Goal: Find specific page/section: Find specific page/section

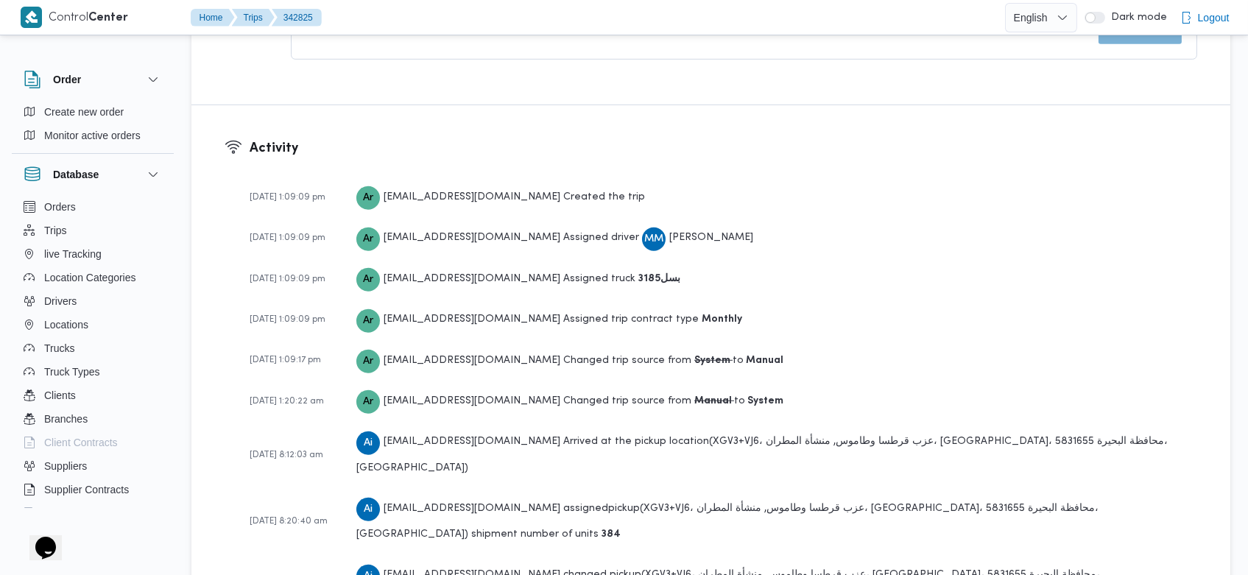
scroll to position [2384, 0]
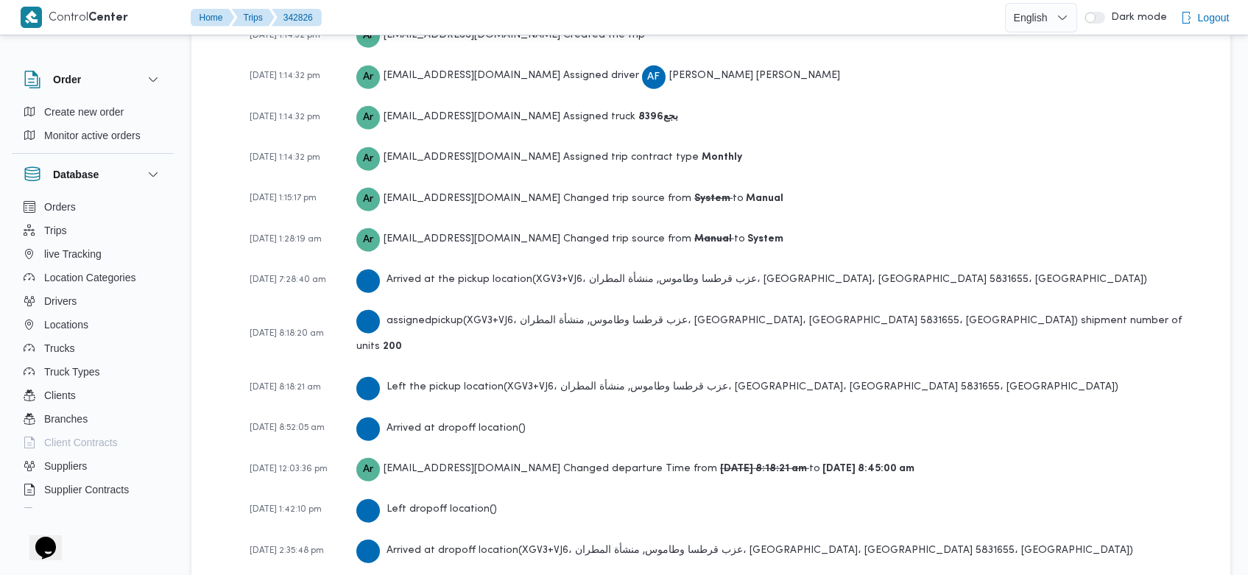
scroll to position [2229, 0]
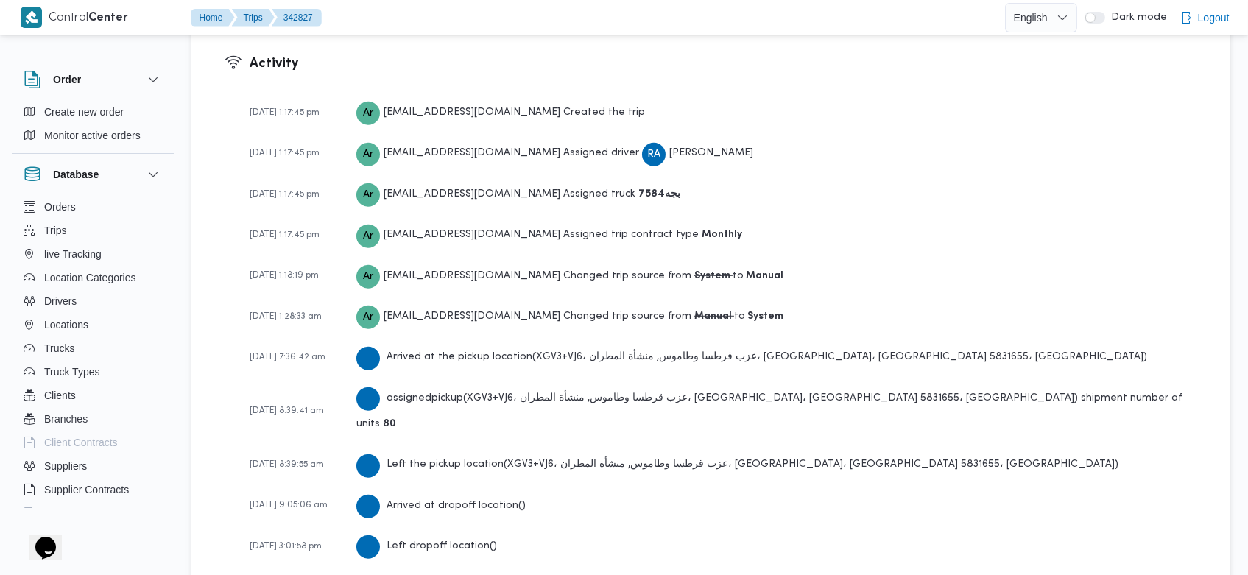
scroll to position [2259, 0]
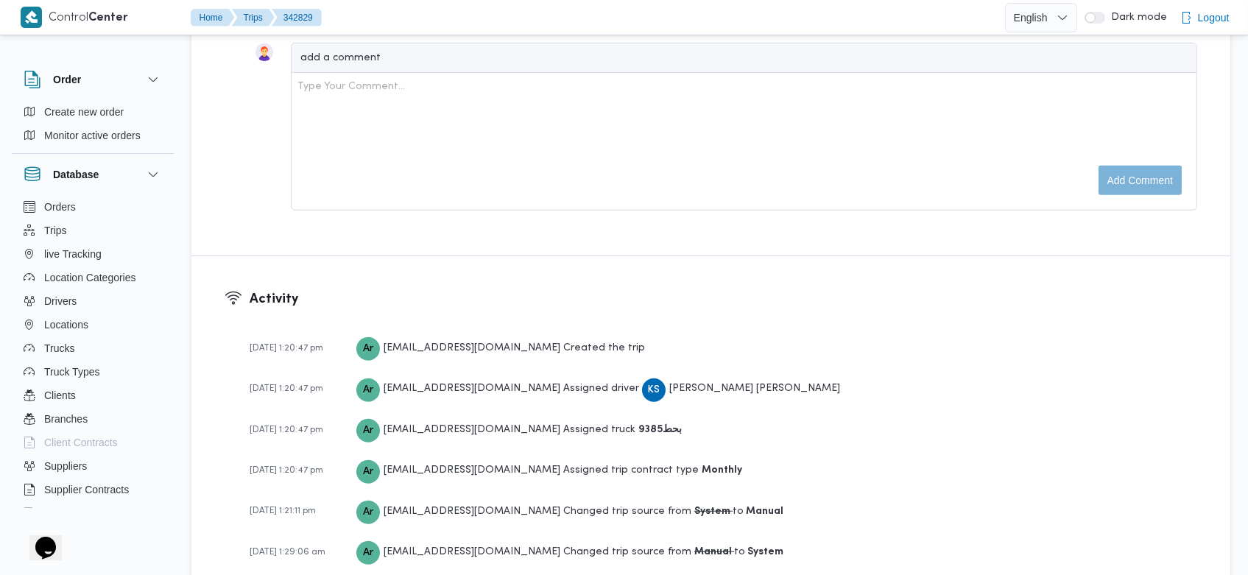
scroll to position [2217, 0]
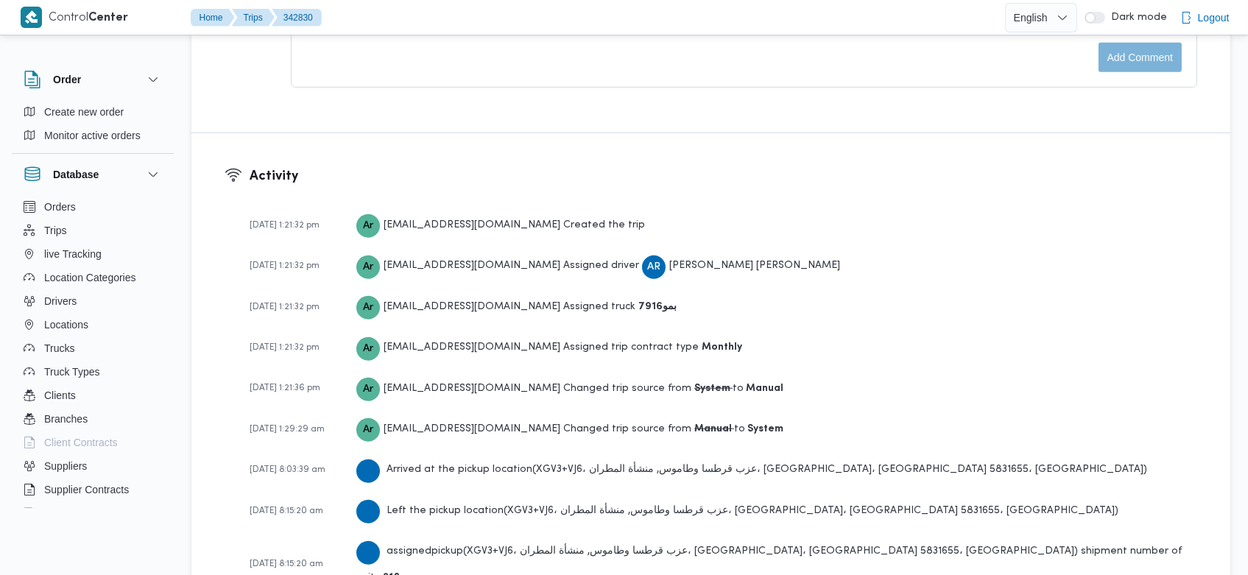
scroll to position [2217, 0]
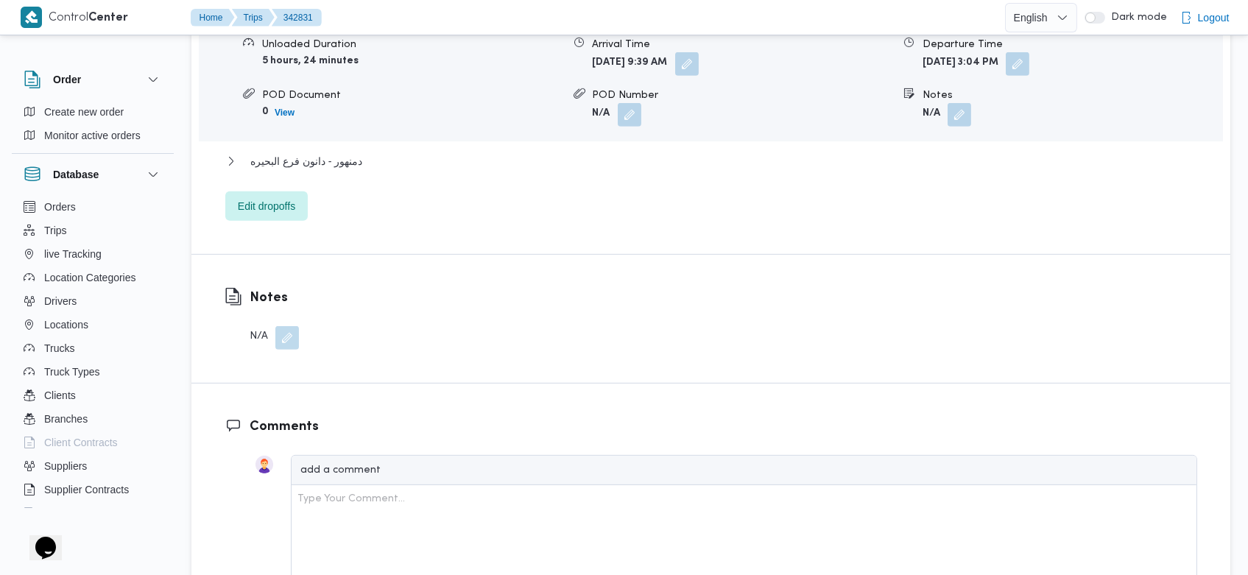
scroll to position [2176, 0]
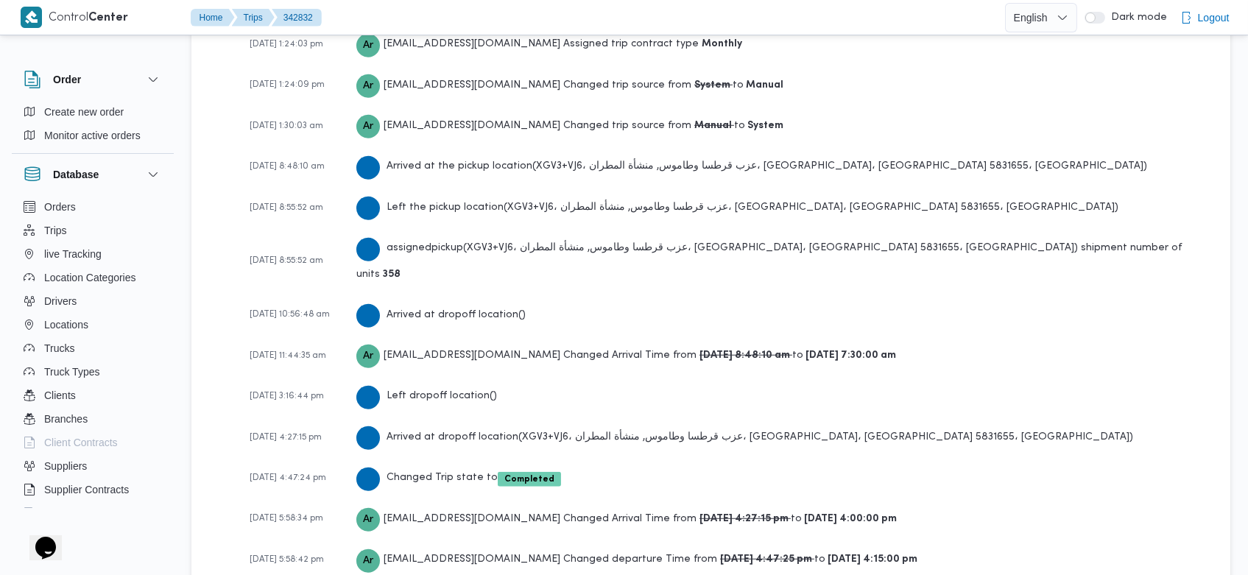
scroll to position [2301, 0]
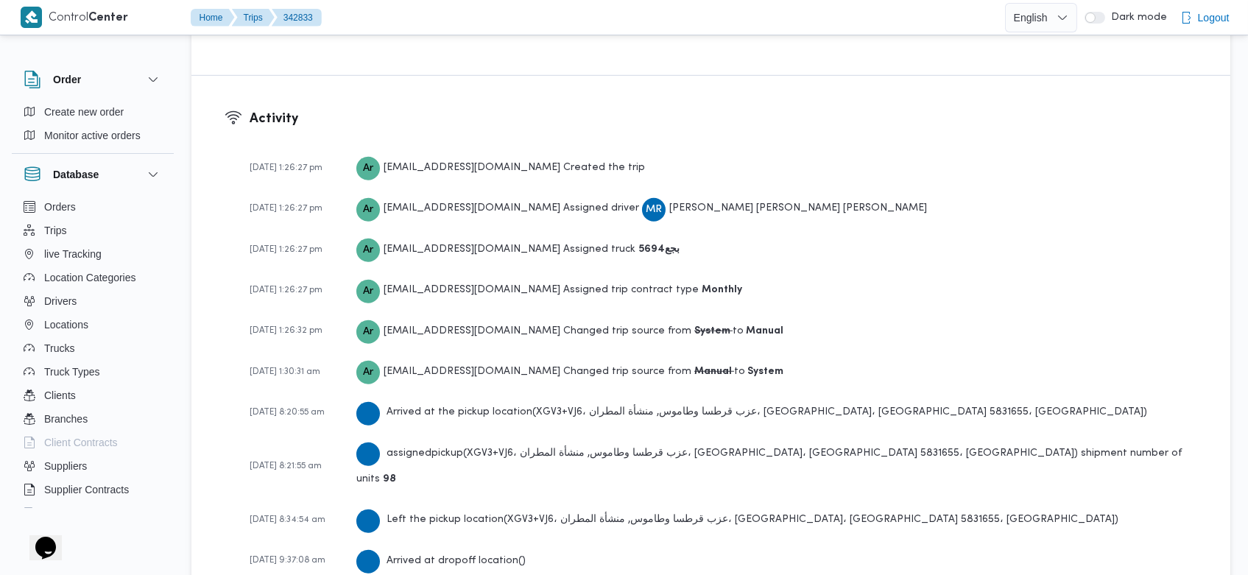
scroll to position [2176, 0]
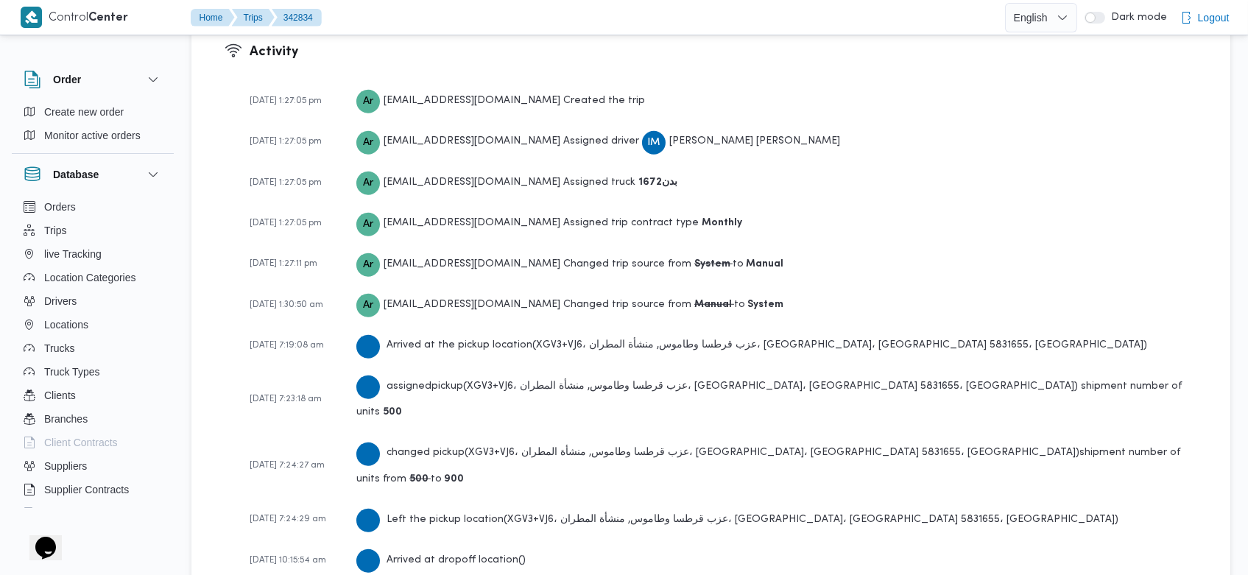
scroll to position [2259, 0]
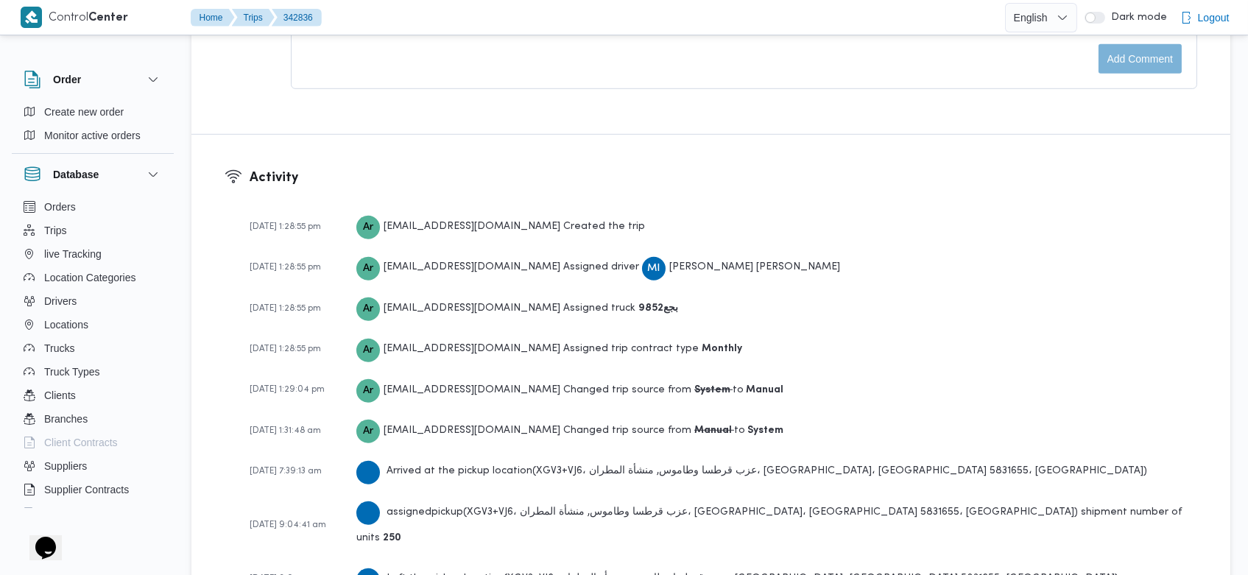
scroll to position [2199, 0]
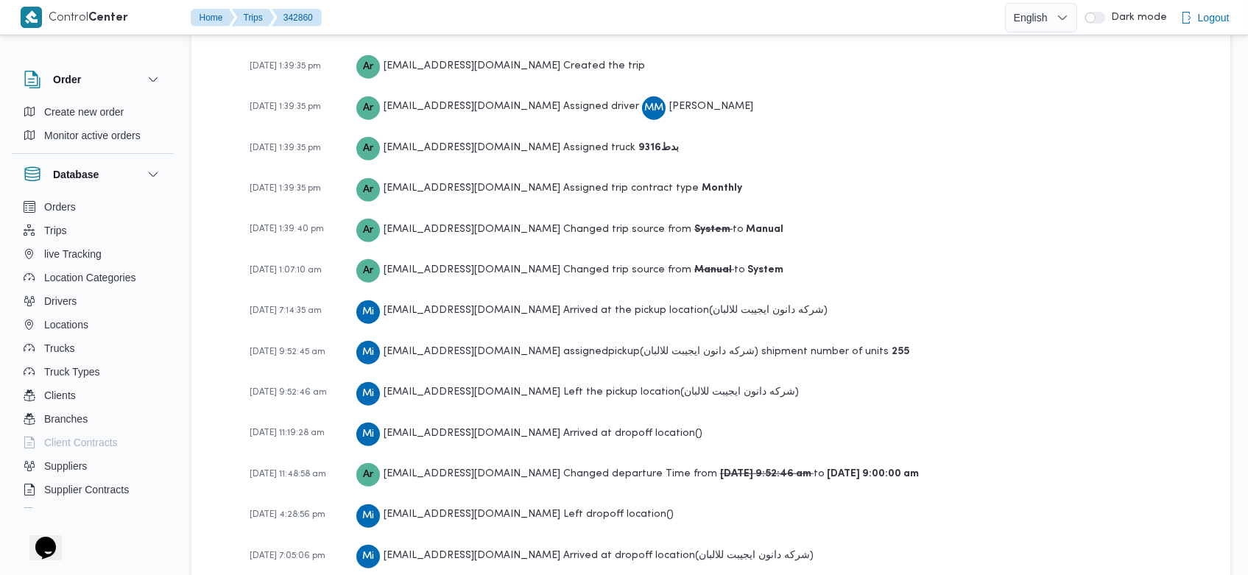
scroll to position [2301, 0]
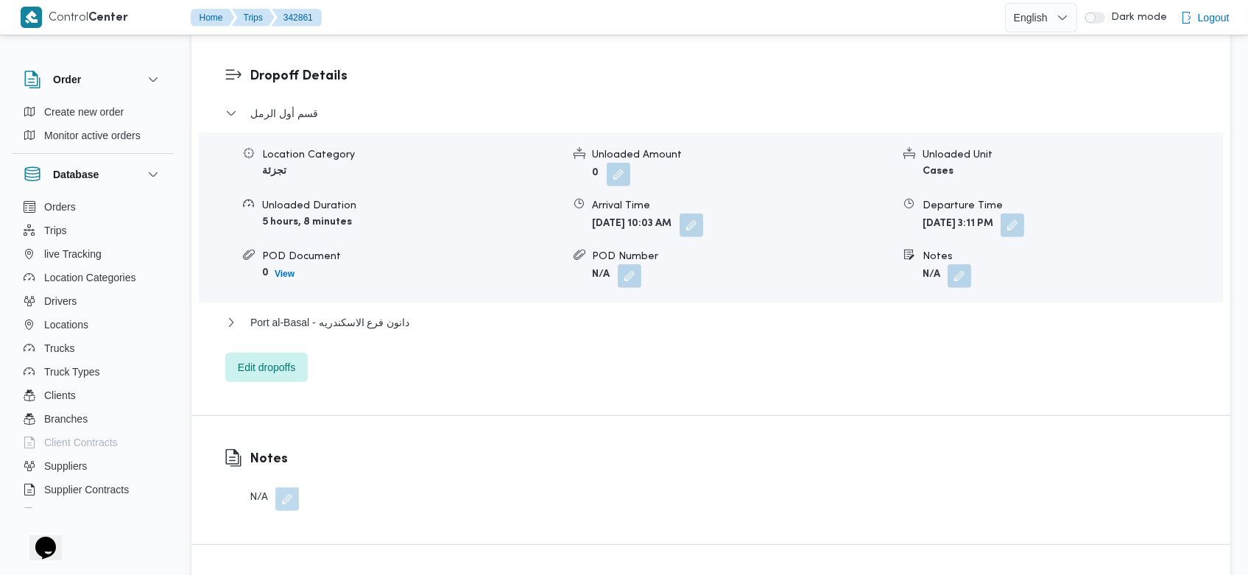
scroll to position [2259, 0]
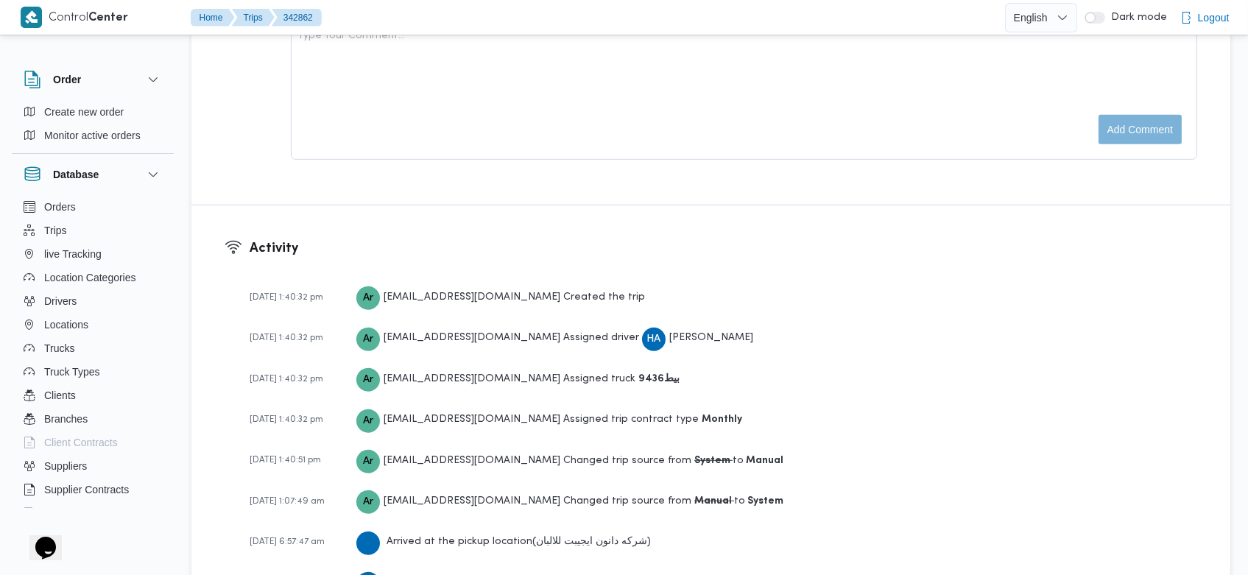
scroll to position [2217, 0]
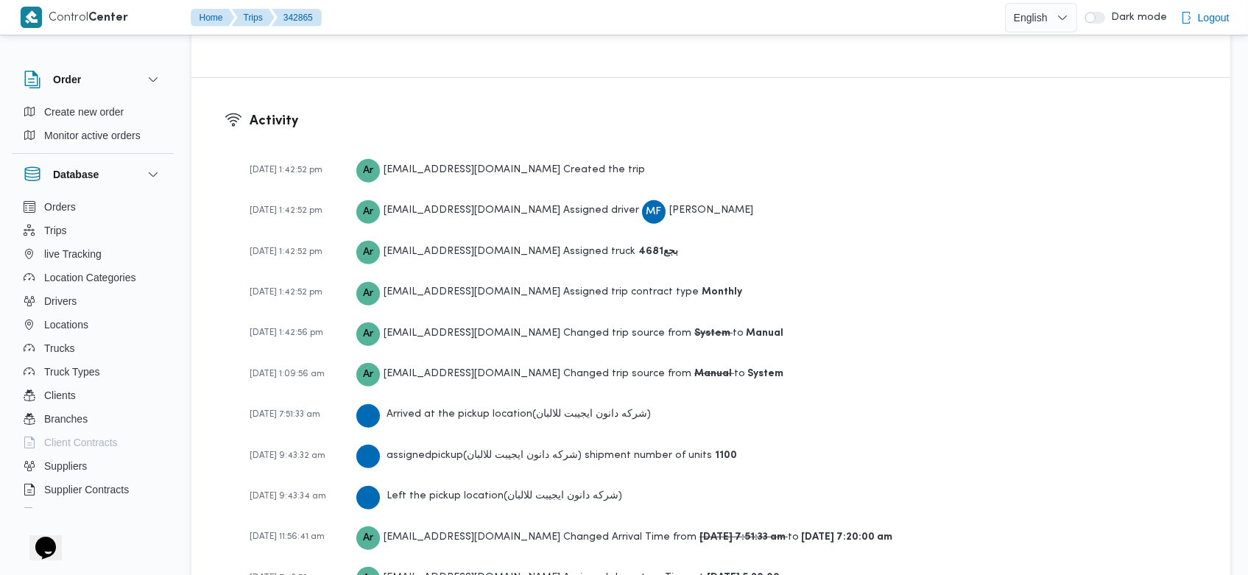
scroll to position [2134, 0]
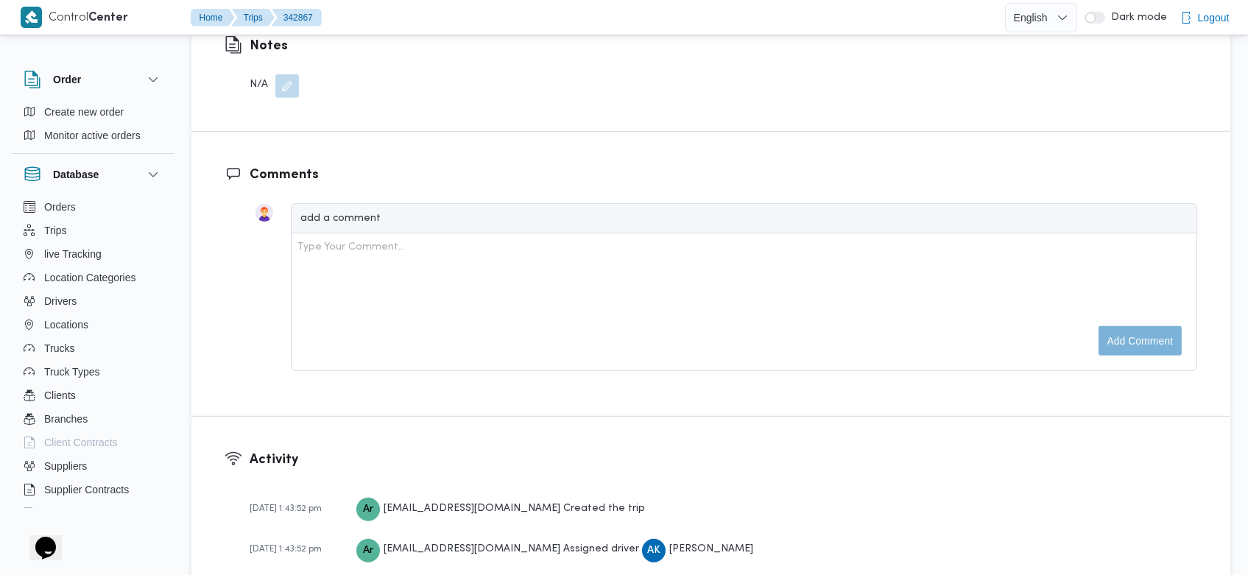
scroll to position [2342, 0]
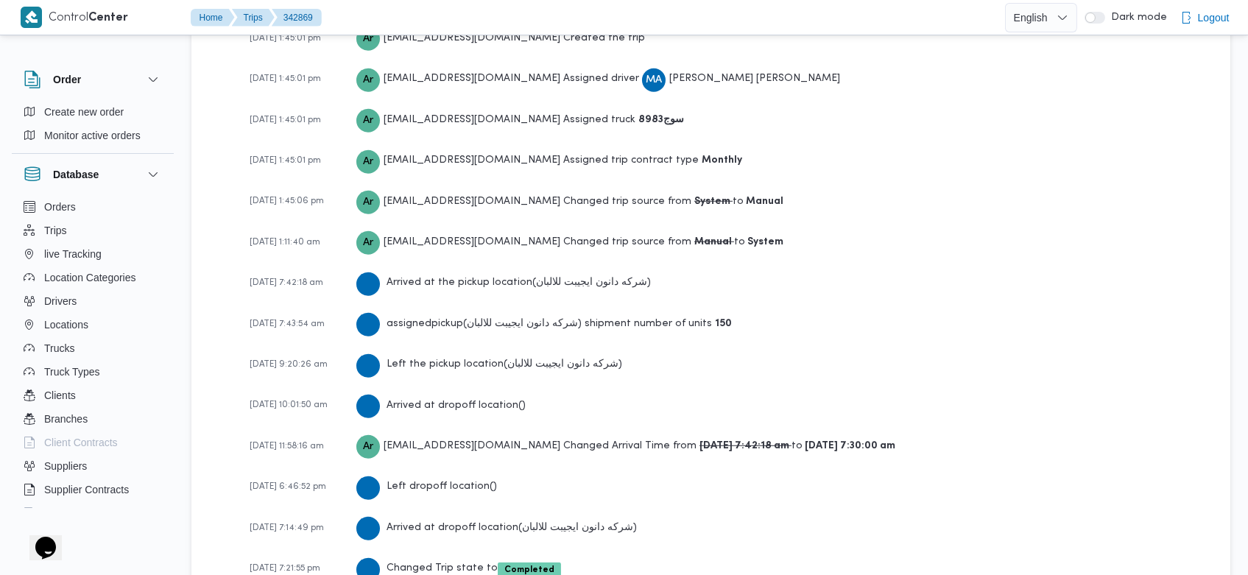
scroll to position [2217, 0]
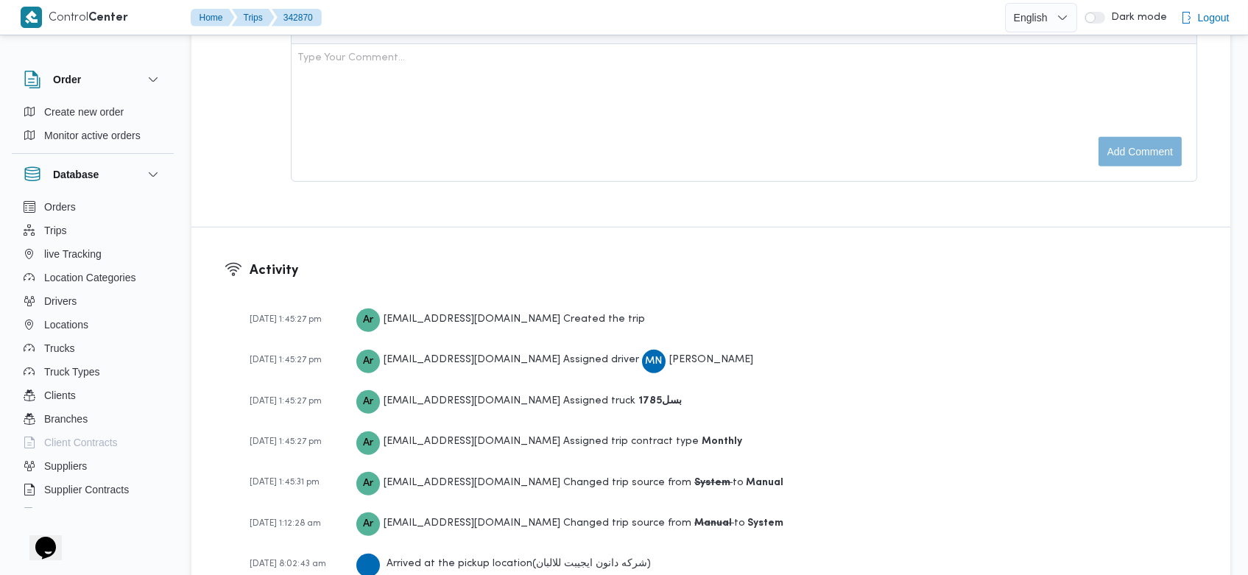
scroll to position [2259, 0]
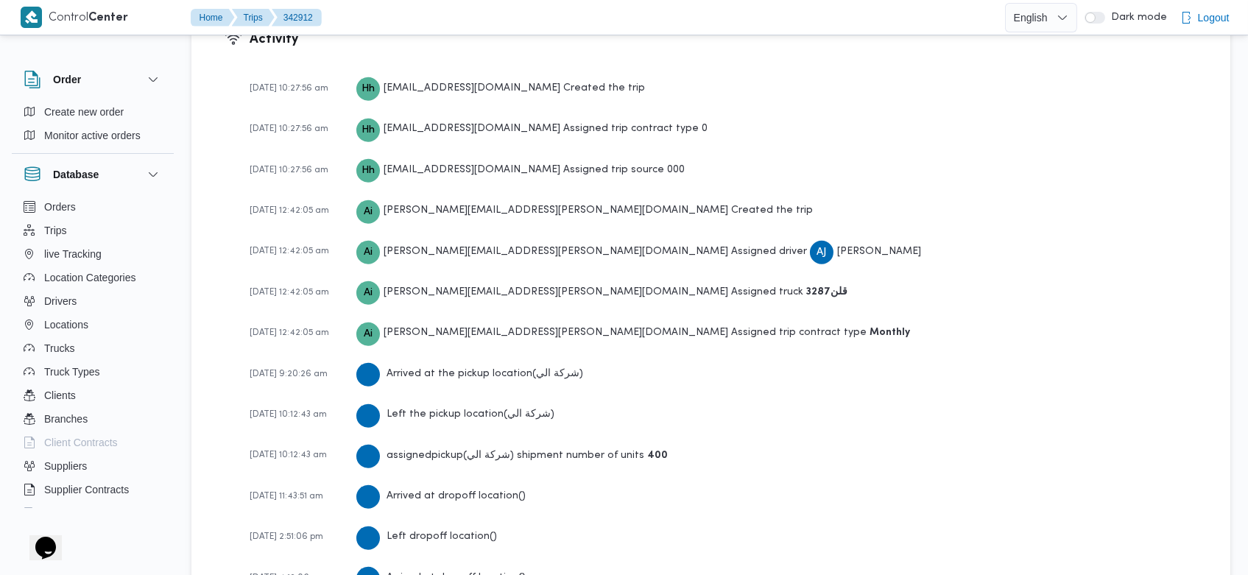
scroll to position [2351, 0]
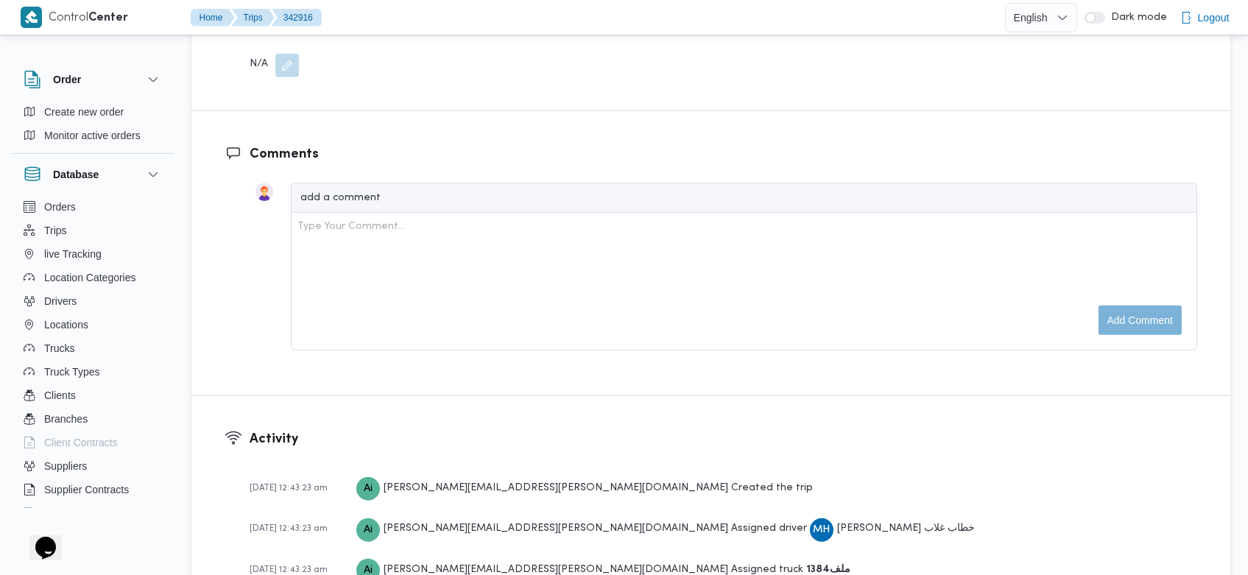
scroll to position [1765, 0]
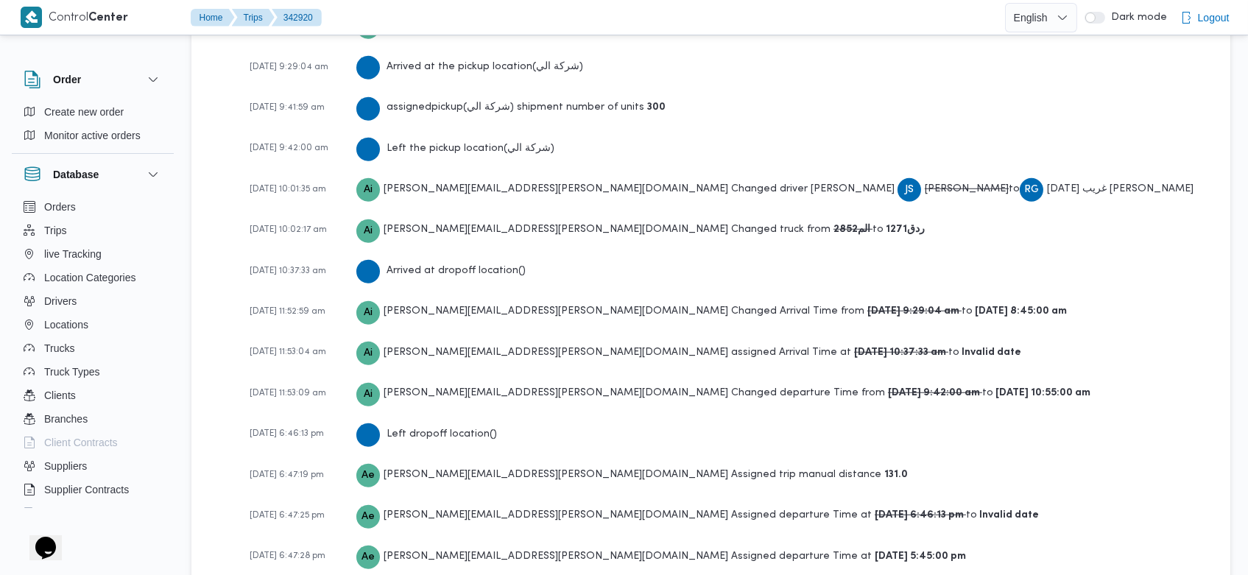
scroll to position [2518, 0]
